Goal: Transaction & Acquisition: Download file/media

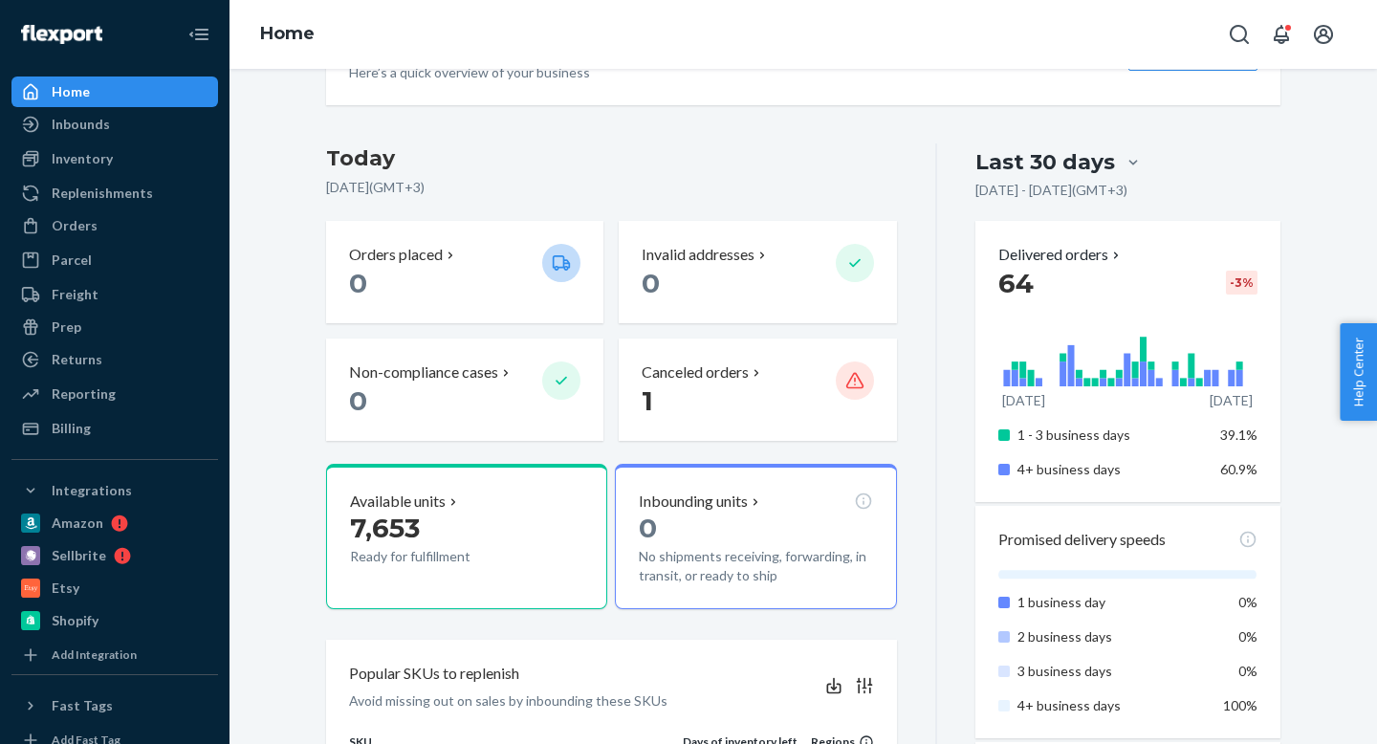
scroll to position [343, 0]
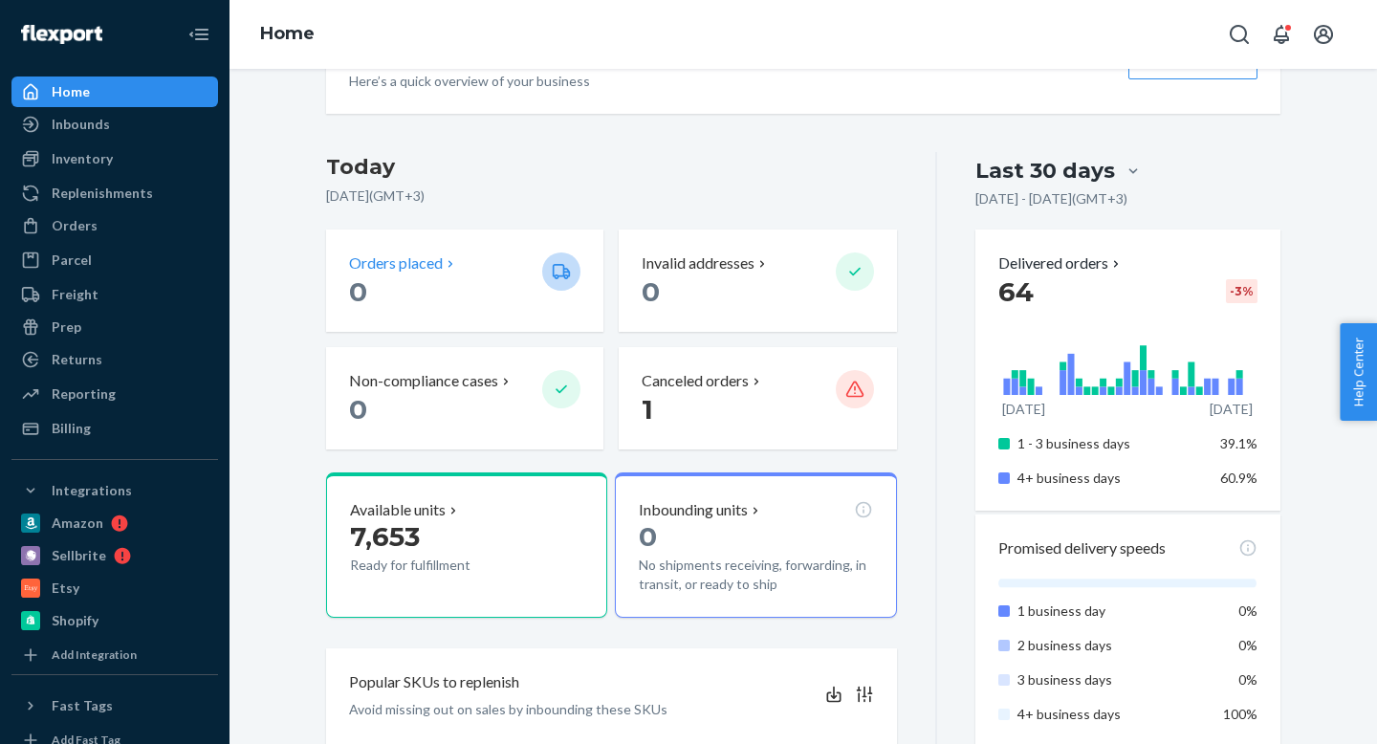
click at [403, 275] on p "0" at bounding box center [438, 292] width 178 height 34
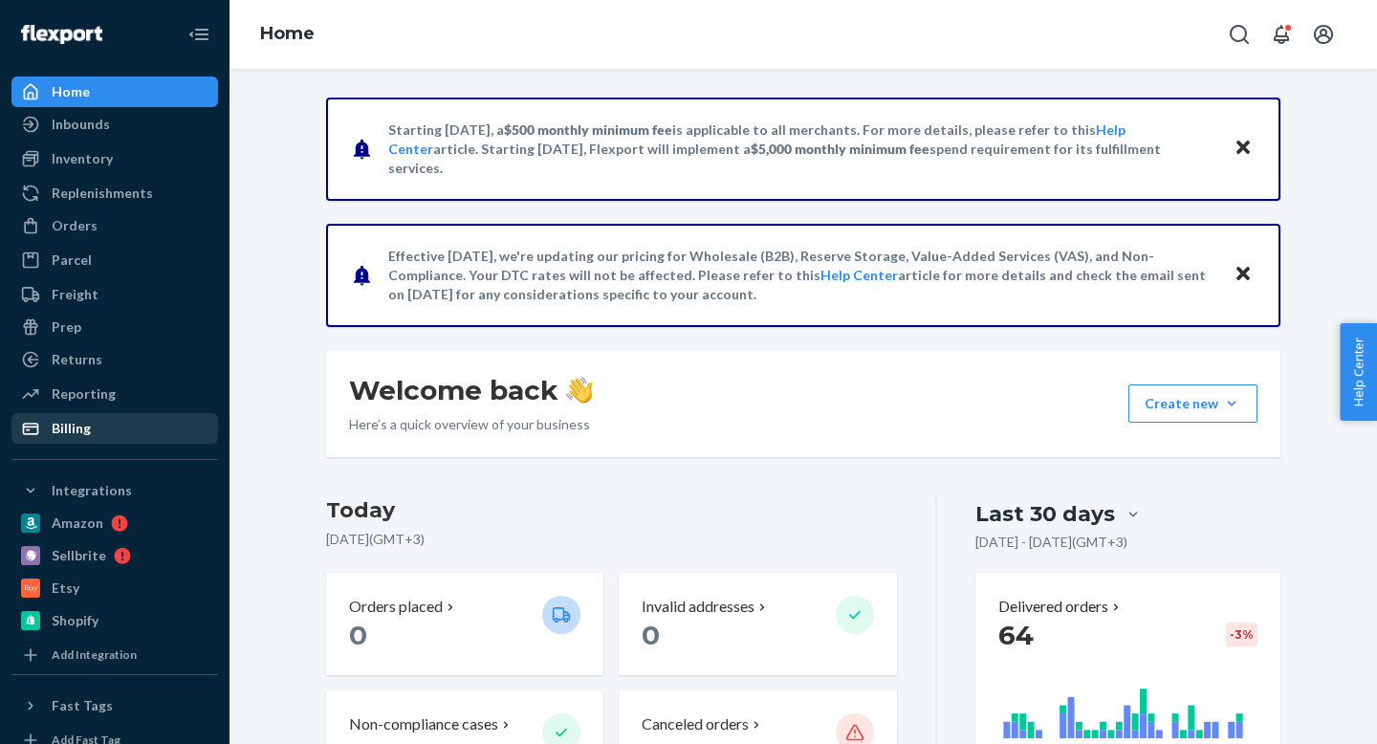
click at [84, 439] on div "Billing" at bounding box center [114, 428] width 203 height 27
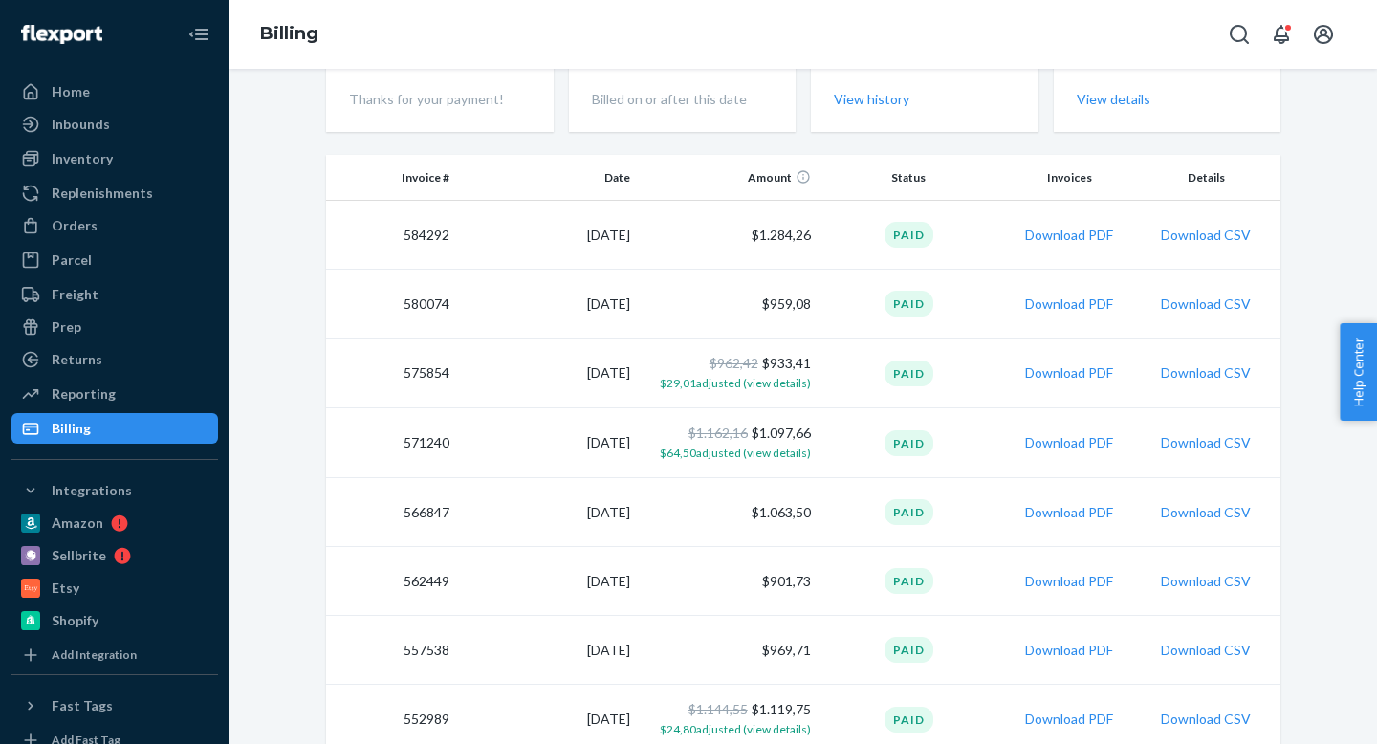
scroll to position [297, 0]
click at [1063, 436] on button "Download PDF" at bounding box center [1069, 439] width 88 height 19
click at [1092, 373] on button "Download PDF" at bounding box center [1069, 370] width 88 height 19
click at [794, 263] on td "$1.284,26" at bounding box center [728, 232] width 181 height 69
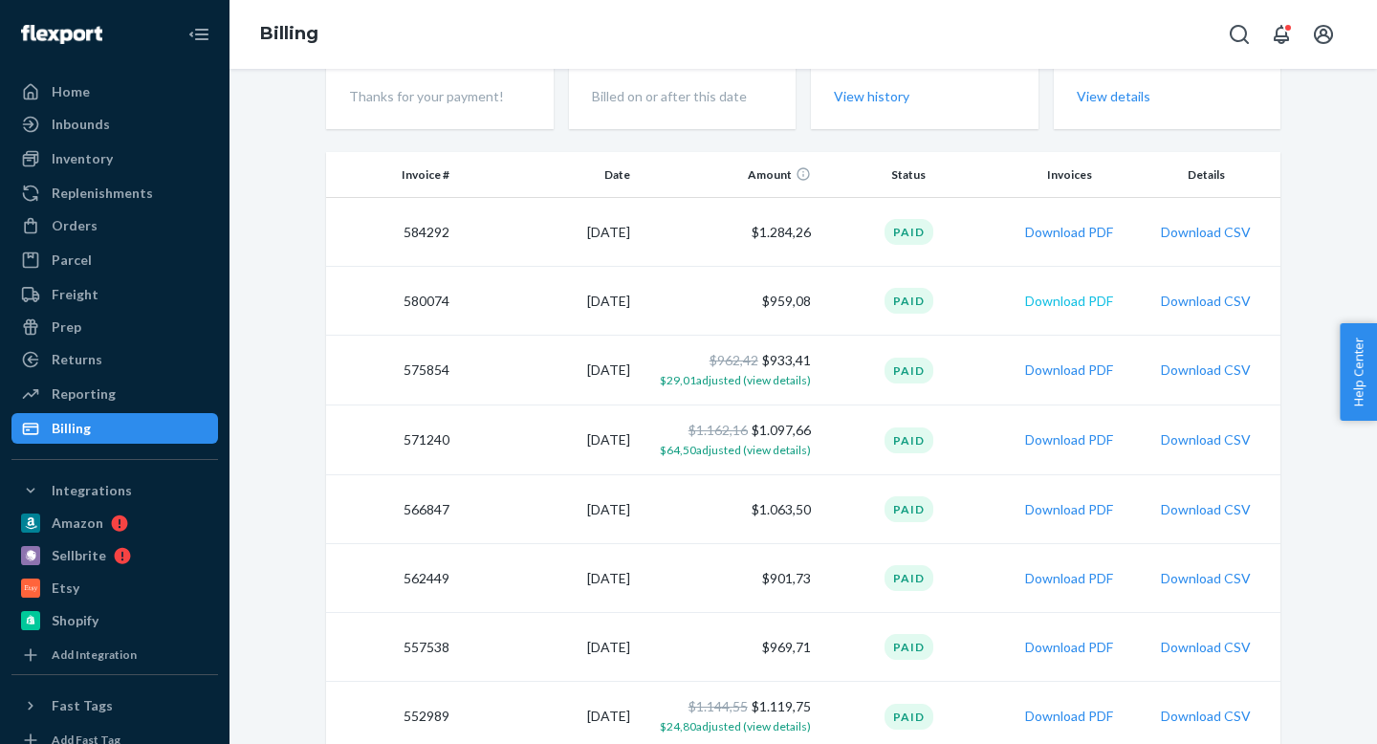
click at [1077, 301] on button "Download PDF" at bounding box center [1069, 301] width 88 height 19
